Goal: Task Accomplishment & Management: Manage account settings

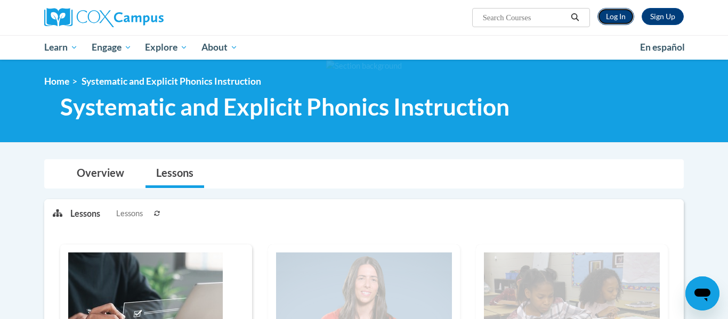
click at [615, 13] on link "Log In" at bounding box center [615, 16] width 37 height 17
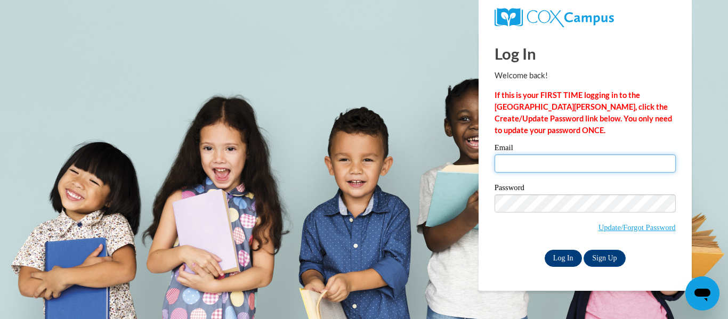
type input "[EMAIL_ADDRESS][DOMAIN_NAME]"
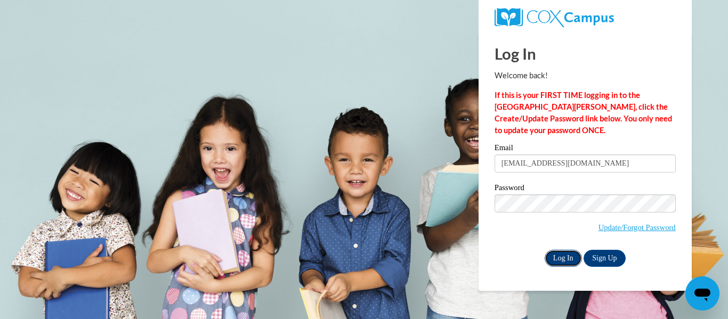
click at [571, 258] on input "Log In" at bounding box center [563, 258] width 37 height 17
